Goal: Task Accomplishment & Management: Manage account settings

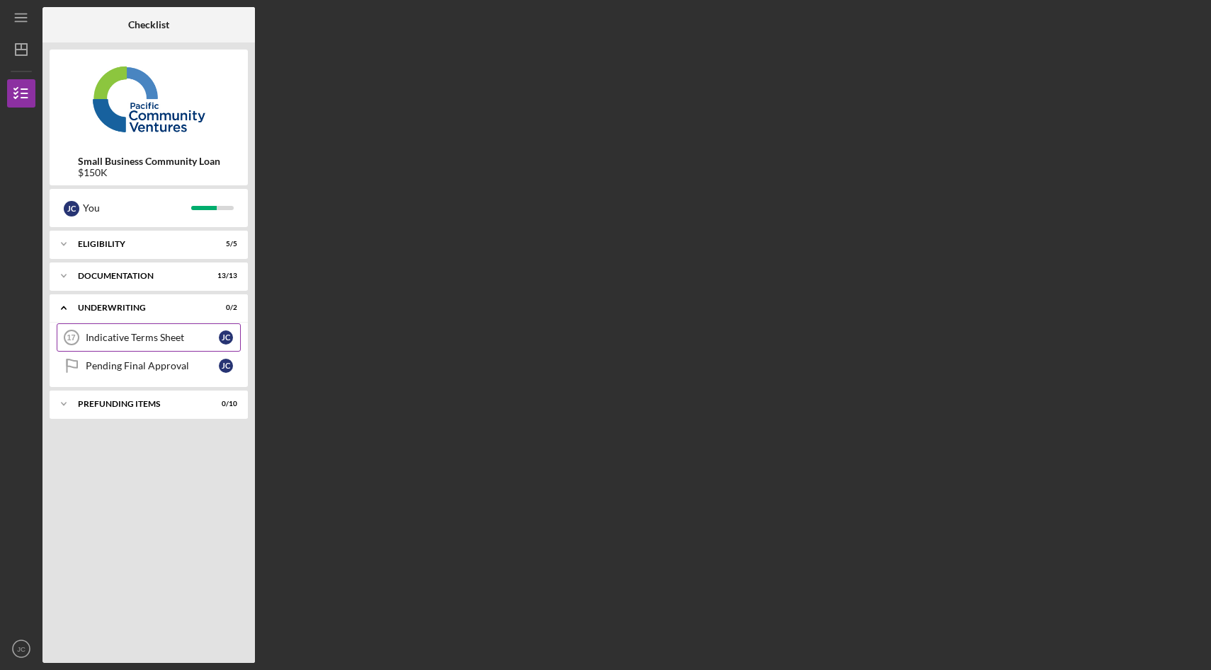
click at [135, 343] on div "Indicative Terms Sheet" at bounding box center [152, 337] width 133 height 11
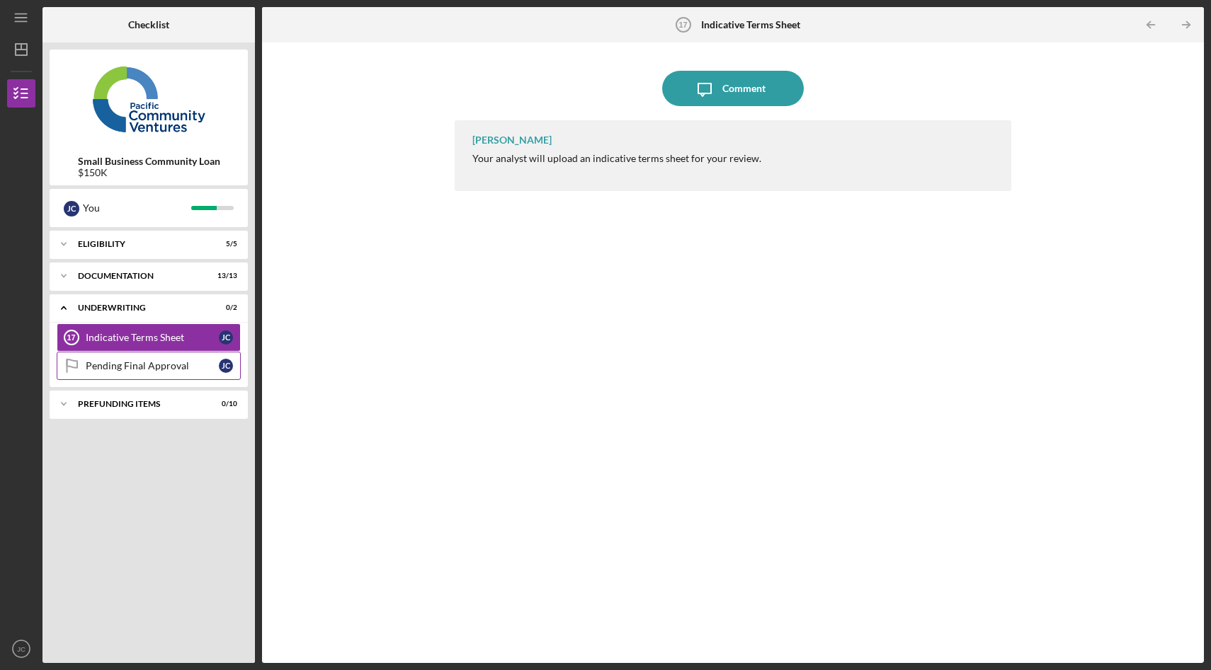
click at [128, 369] on div "Pending Final Approval" at bounding box center [152, 365] width 133 height 11
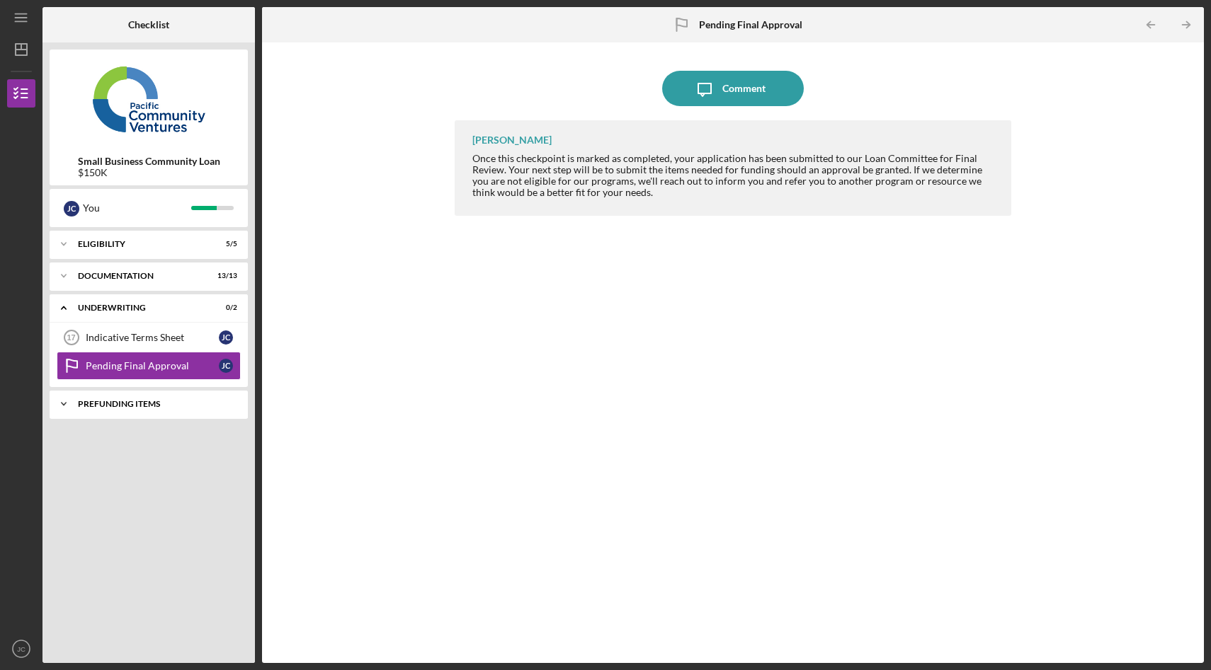
click at [123, 401] on div "Prefunding Items" at bounding box center [154, 404] width 152 height 8
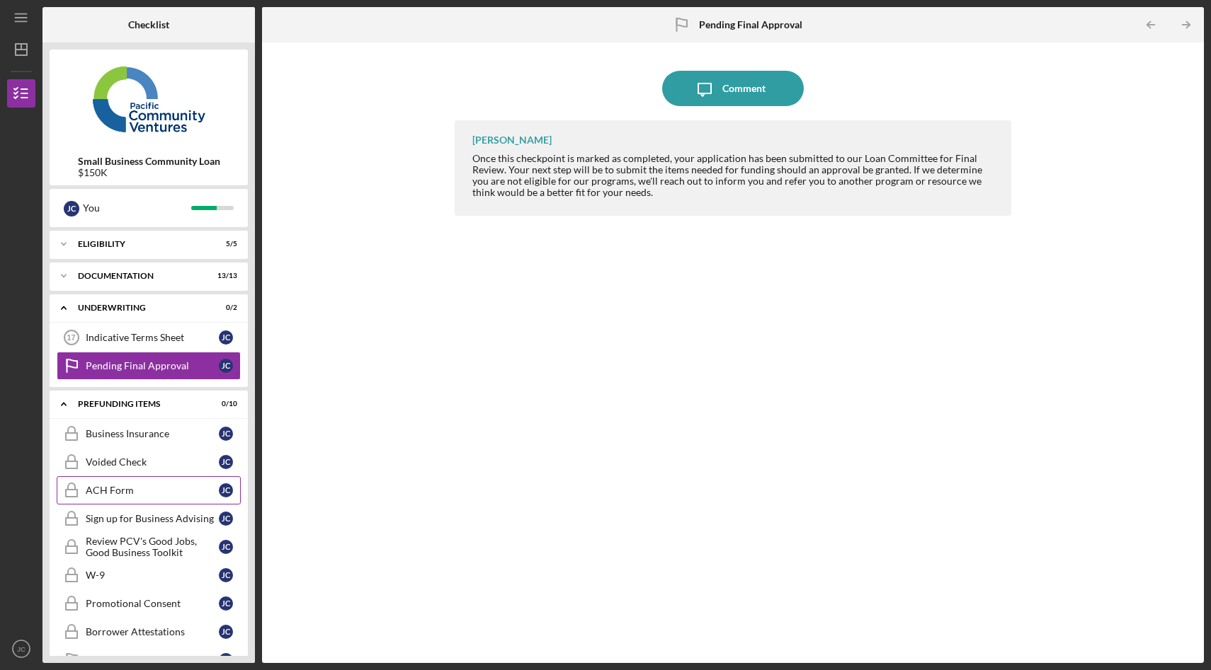
scroll to position [61, 0]
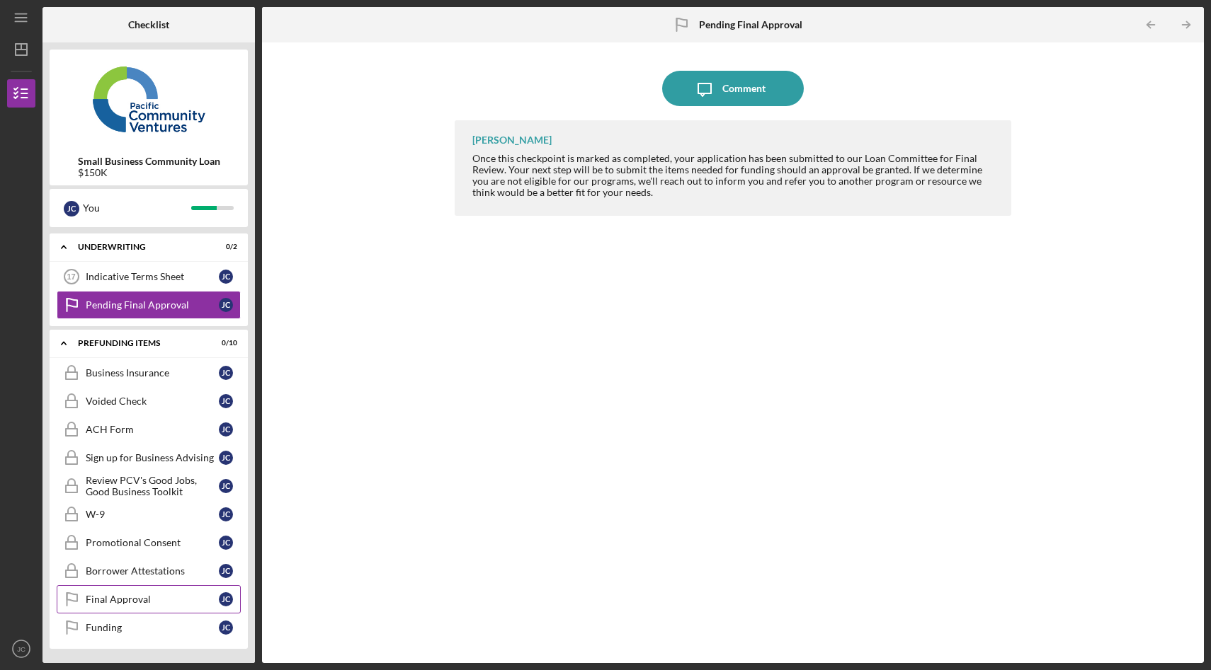
click at [142, 602] on div "Final Approval" at bounding box center [152, 599] width 133 height 11
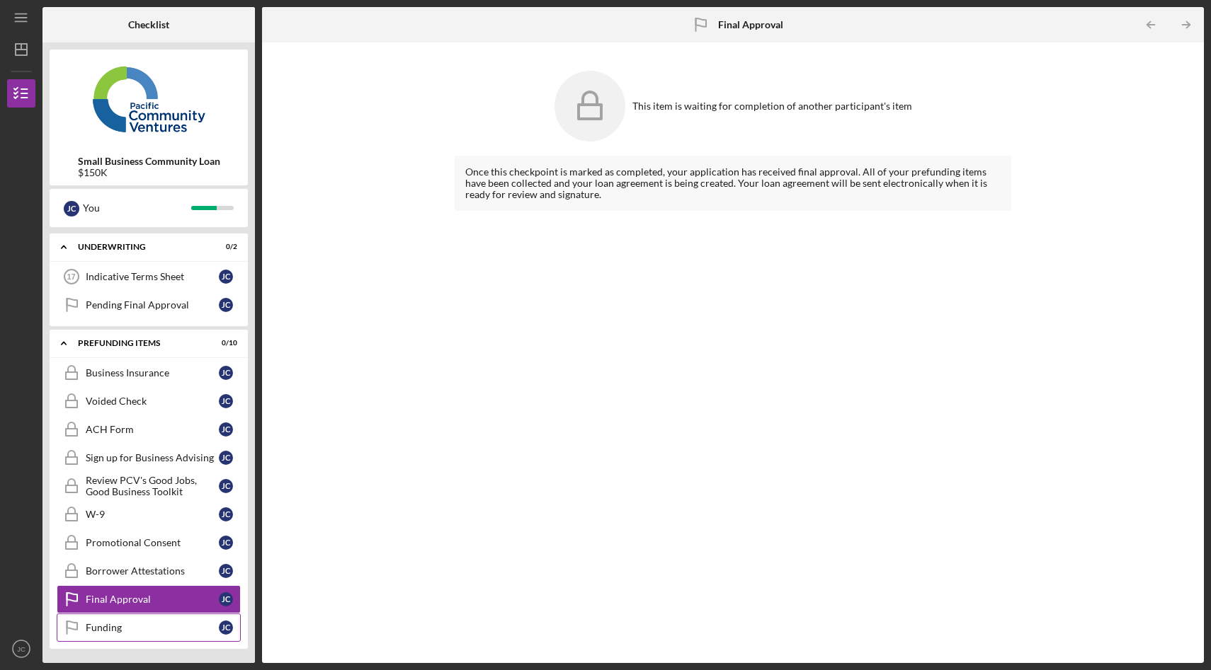
click at [140, 636] on link "Funding Funding [PERSON_NAME]" at bounding box center [149, 628] width 184 height 28
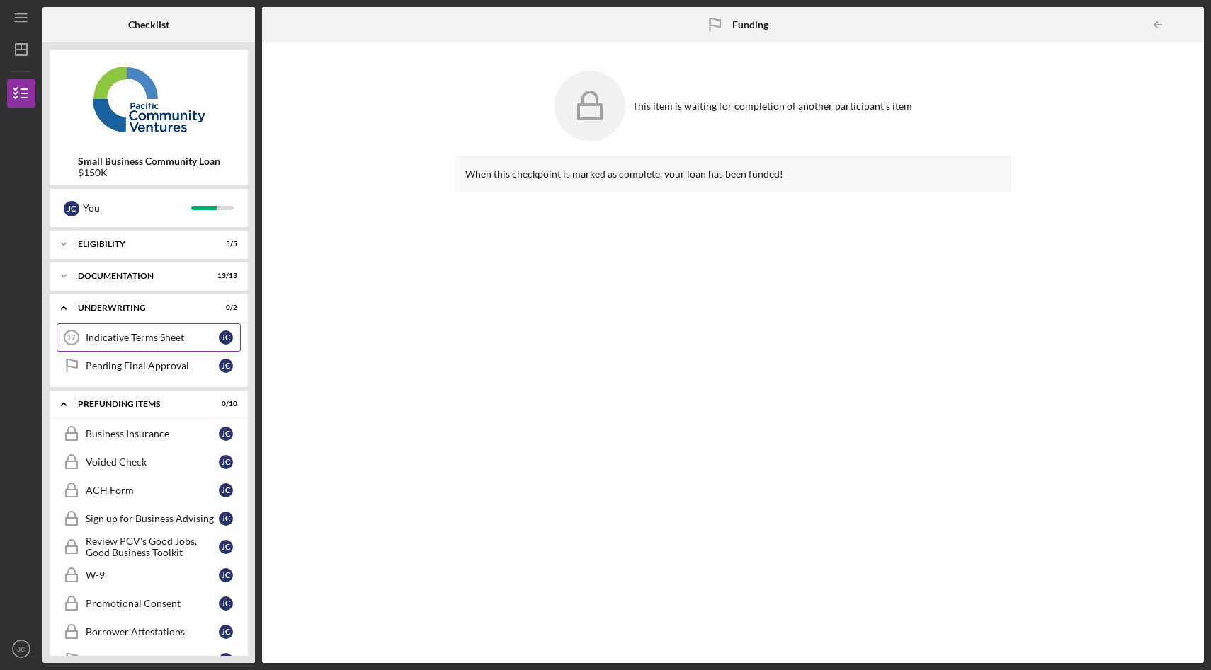
click at [132, 336] on div "Indicative Terms Sheet" at bounding box center [152, 337] width 133 height 11
